Goal: Browse casually

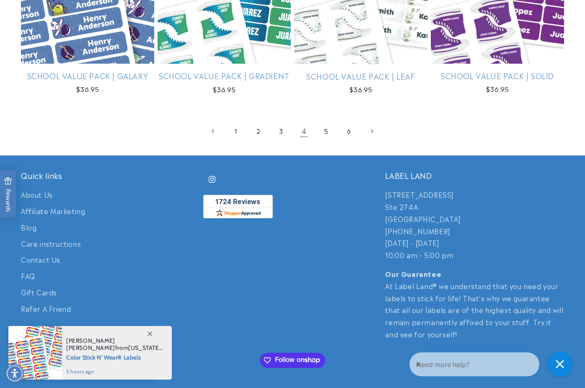
scroll to position [1776, 0]
